Goal: Task Accomplishment & Management: Manage account settings

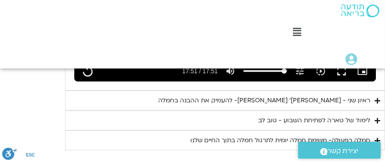
type input "1071.88"
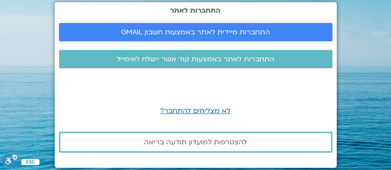
click at [193, 30] on span "התחברות מיידית לאתר באמצעות חשבון GMAIL" at bounding box center [195, 32] width 149 height 8
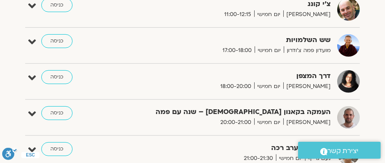
scroll to position [695, 0]
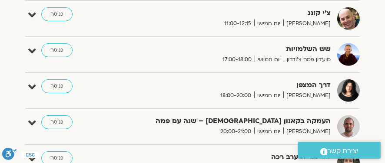
click at [291, 59] on span "מועדון פמה צ'ודרון" at bounding box center [307, 59] width 47 height 9
click at [60, 46] on link "כניסה" at bounding box center [56, 50] width 31 height 14
